Goal: Transaction & Acquisition: Purchase product/service

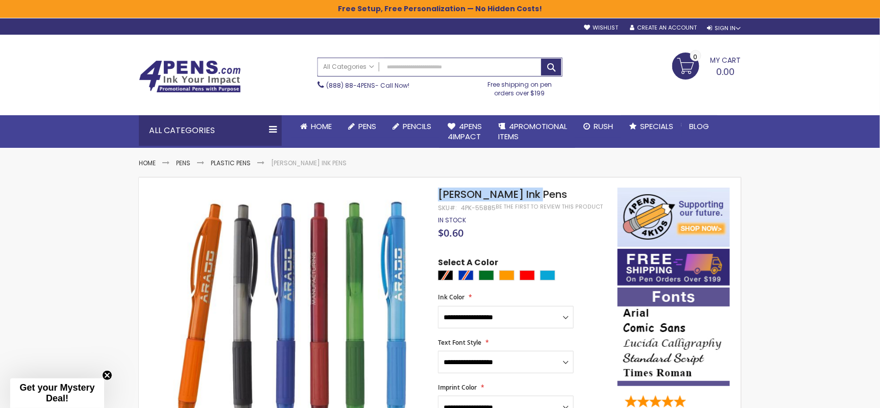
drag, startPoint x: 523, startPoint y: 195, endPoint x: 426, endPoint y: 199, distance: 97.1
copy div "Skip to the end of the images gallery Skip to the beginning of the images galle…"
